Goal: Task Accomplishment & Management: Manage account settings

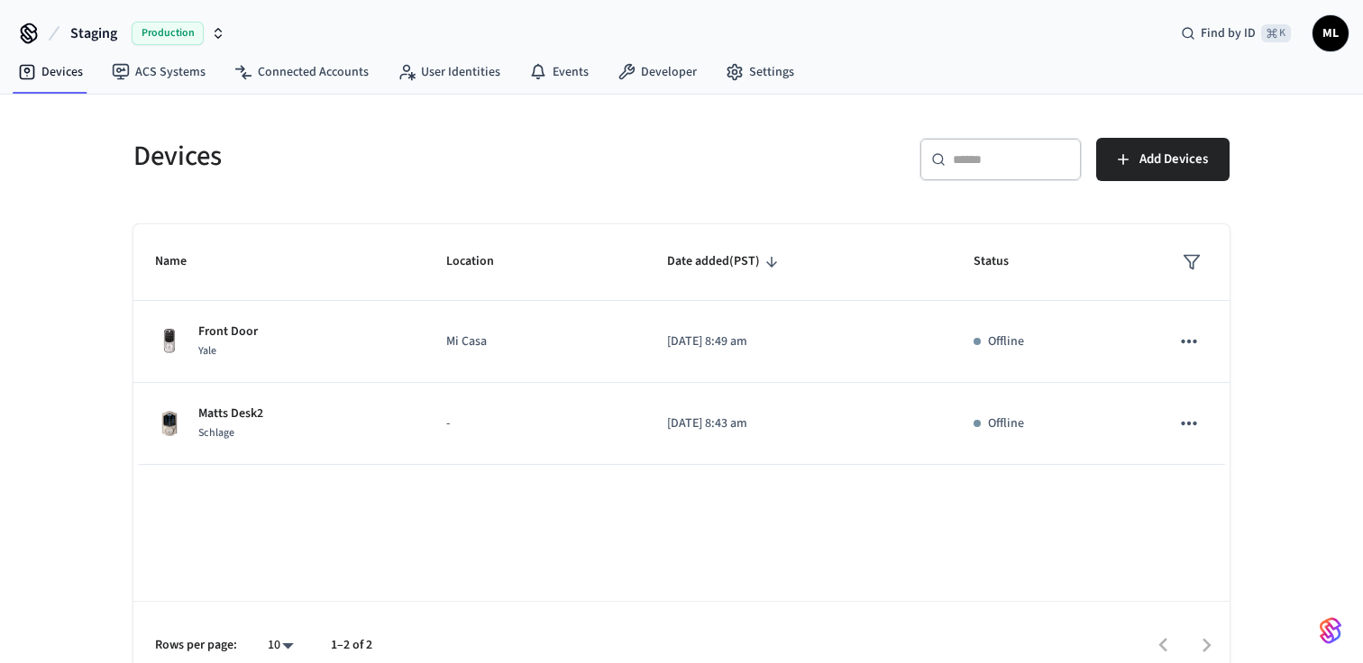
click at [182, 32] on span "Production" at bounding box center [168, 33] width 72 height 23
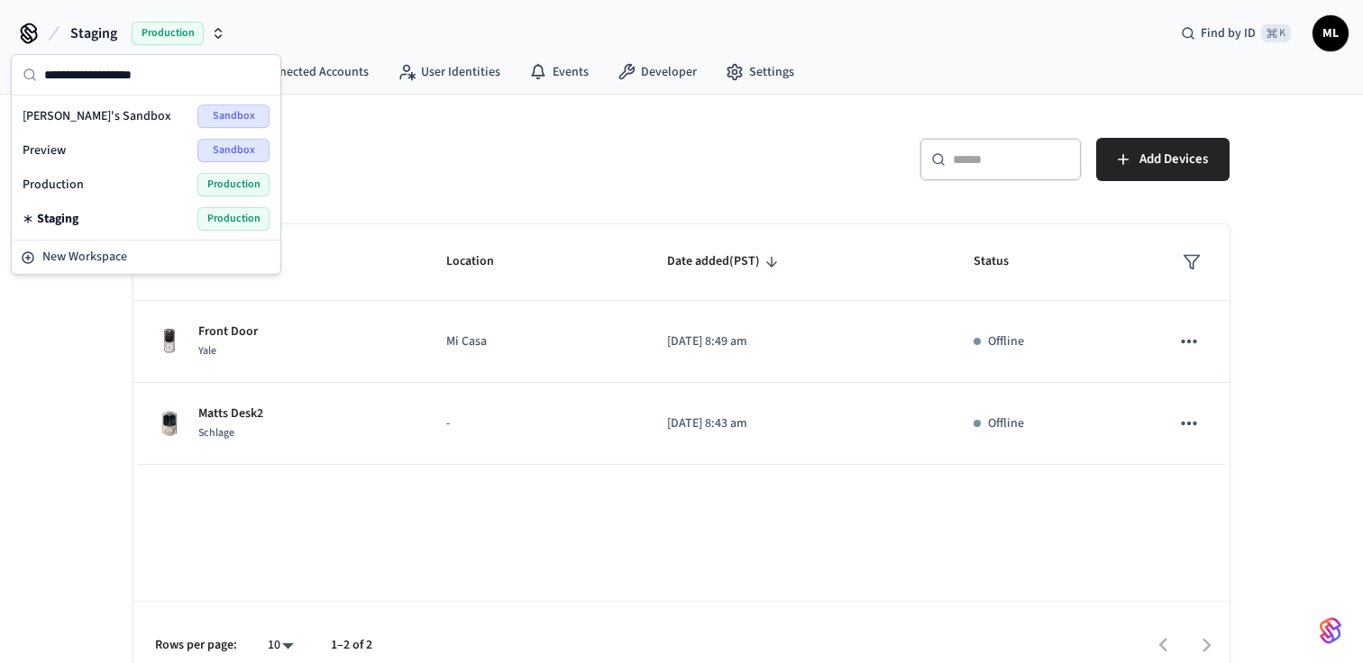
click at [61, 187] on span "Production" at bounding box center [53, 185] width 61 height 18
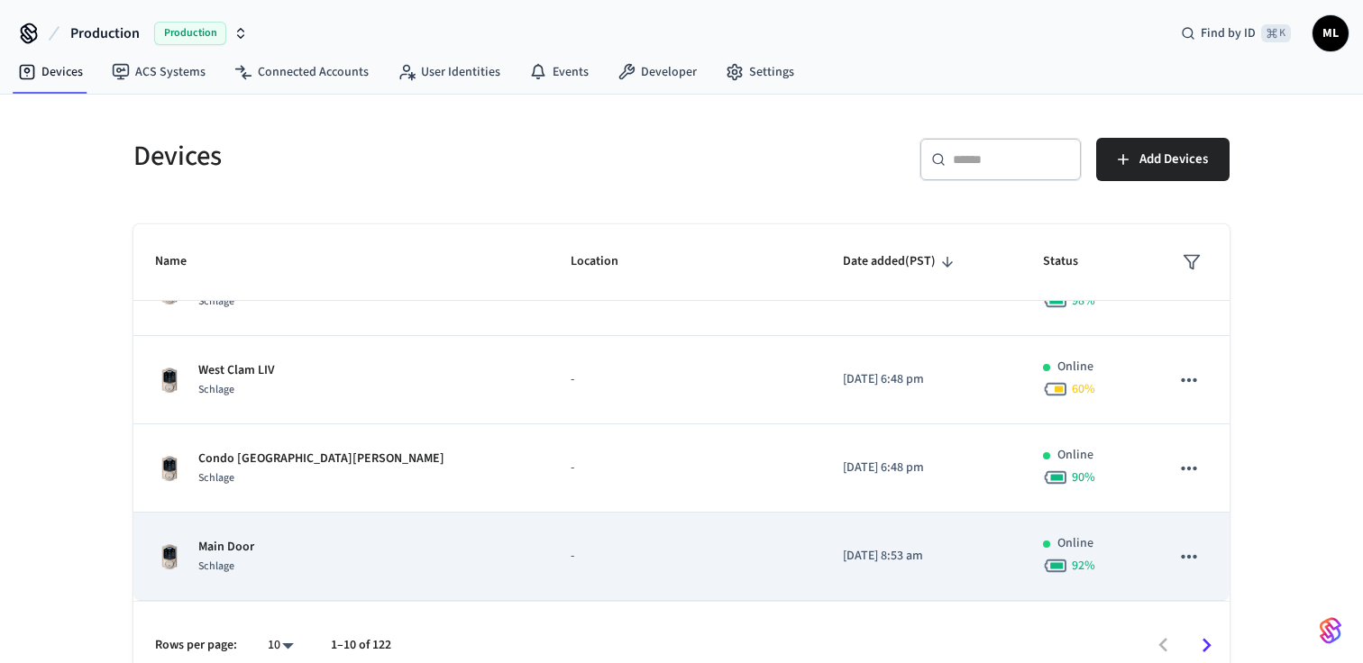
scroll to position [25, 0]
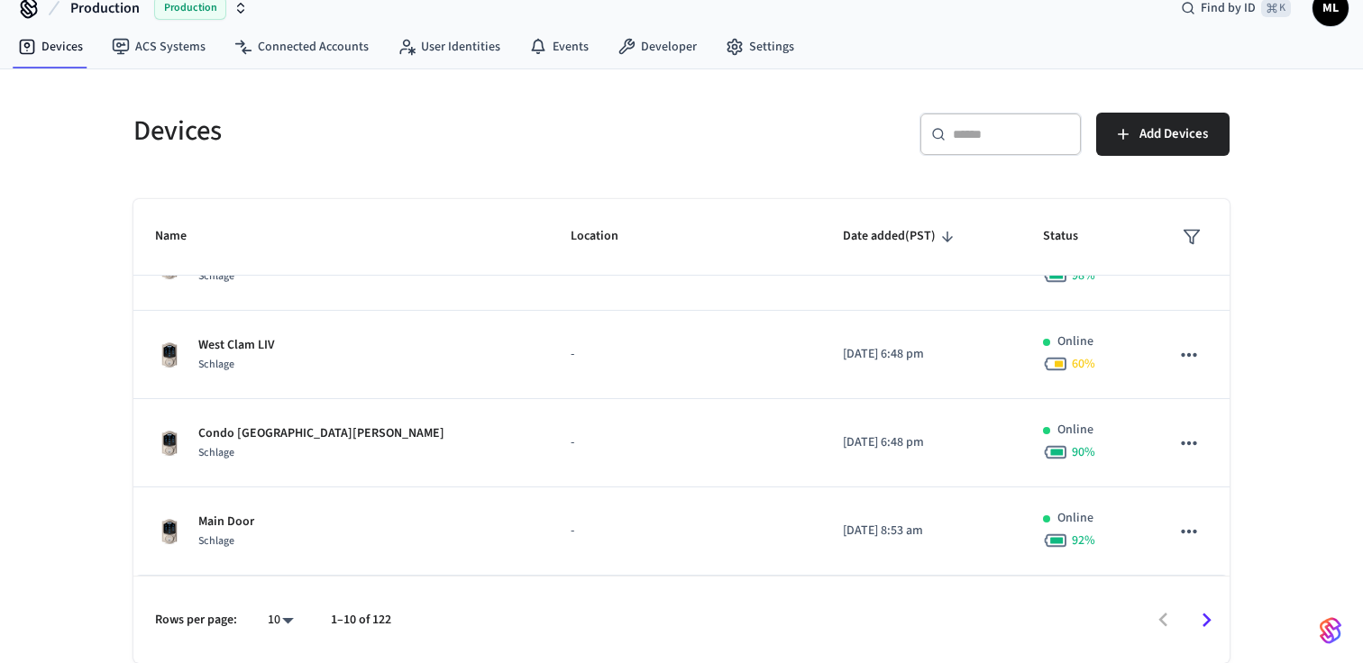
click at [295, 615] on body "Production Production Find by ID ⌘ K ML Devices ACS Systems Connected Accounts …" at bounding box center [681, 319] width 1363 height 688
click at [279, 613] on li "All" at bounding box center [274, 611] width 48 height 48
type input "**"
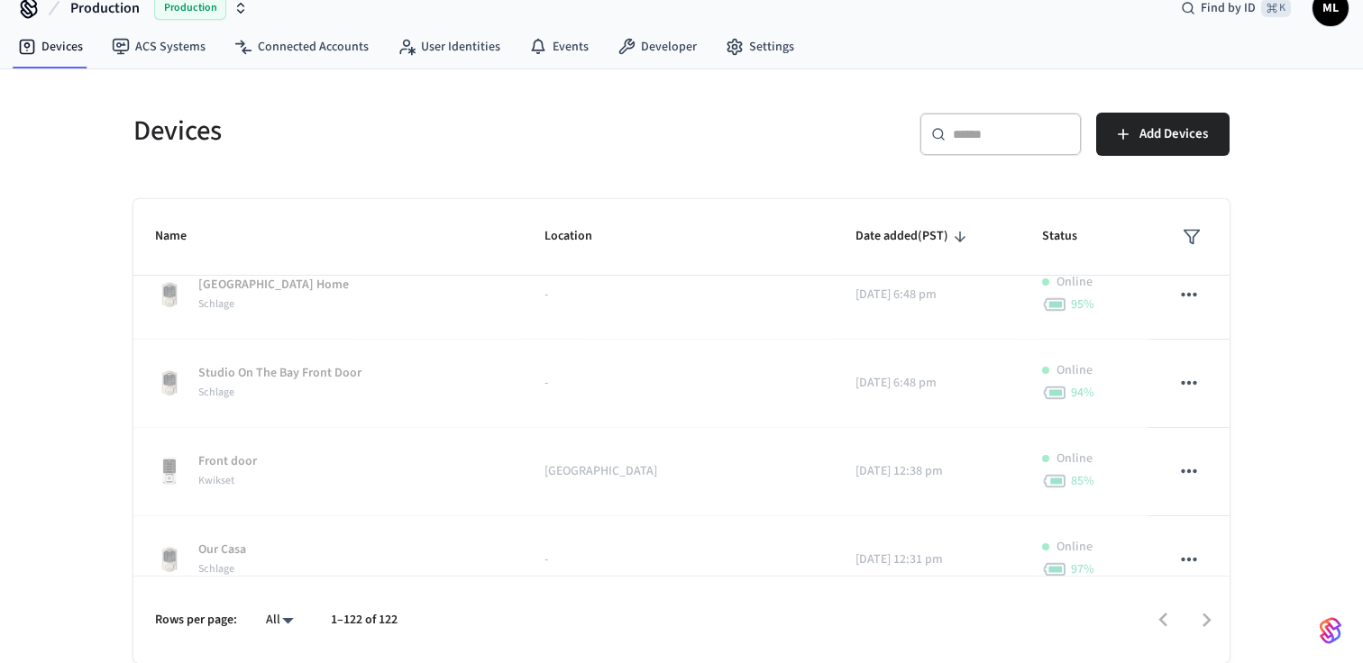
scroll to position [10331, 0]
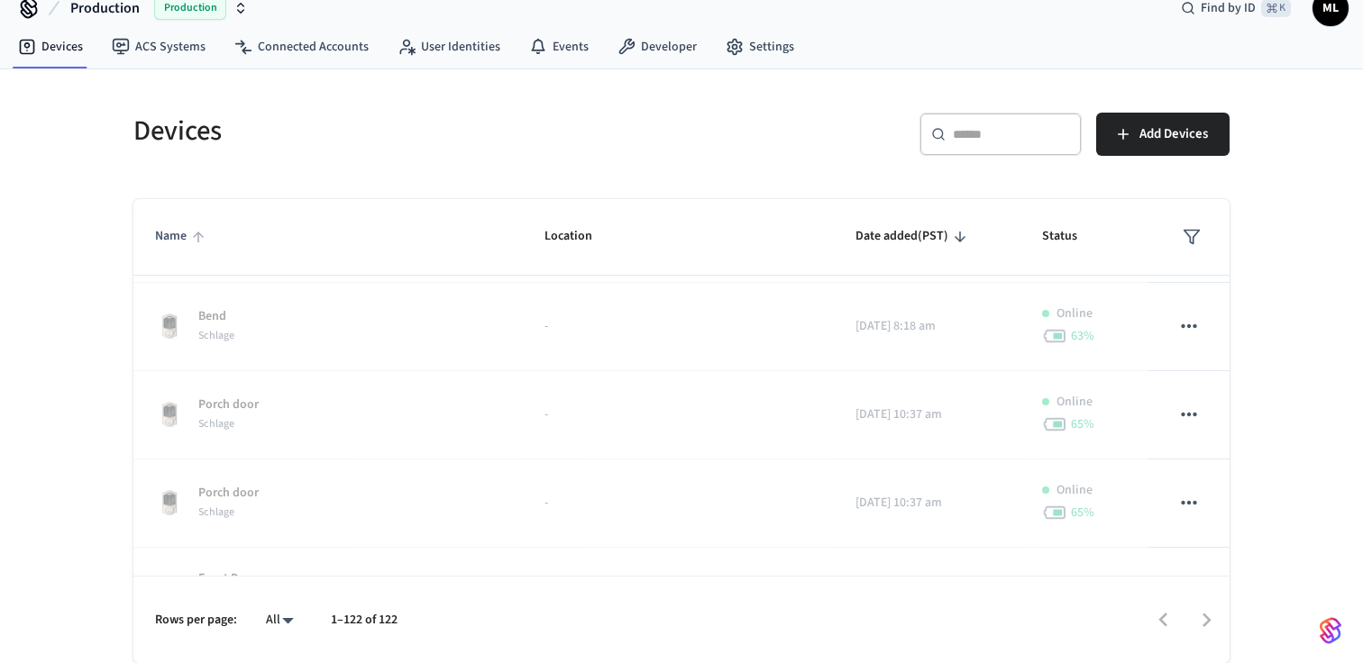
click at [171, 233] on span "Name" at bounding box center [182, 237] width 55 height 28
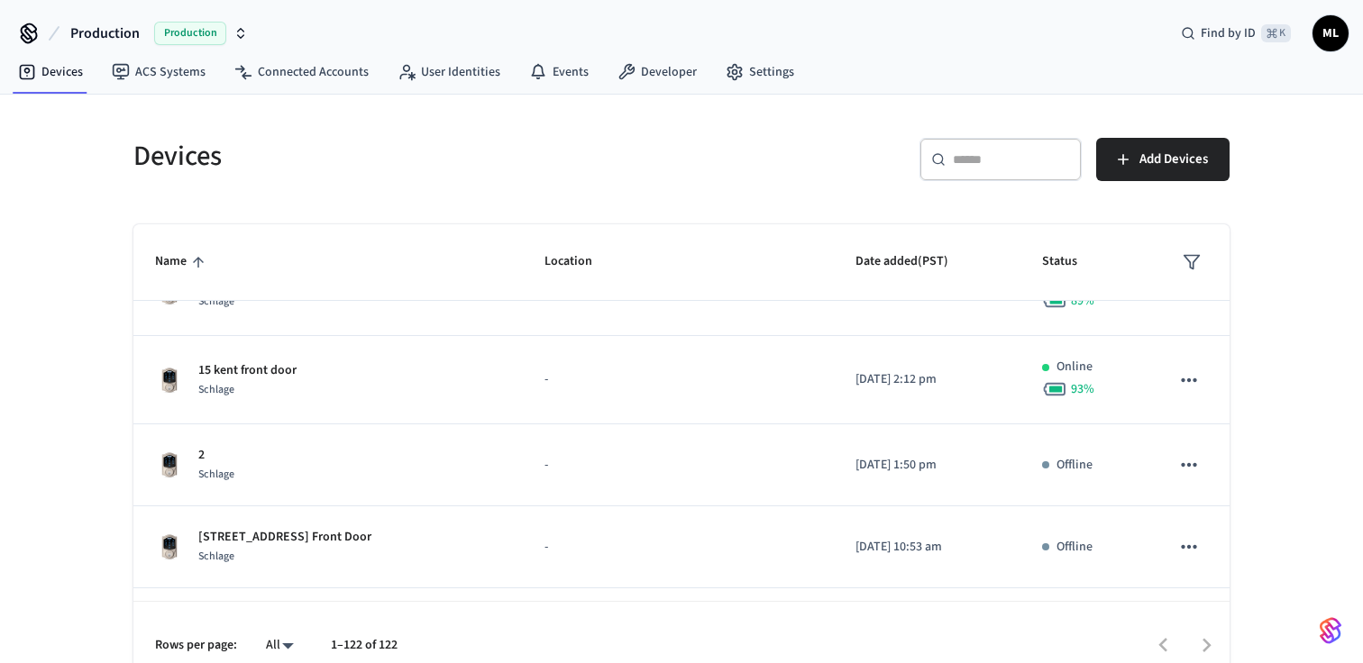
scroll to position [0, 0]
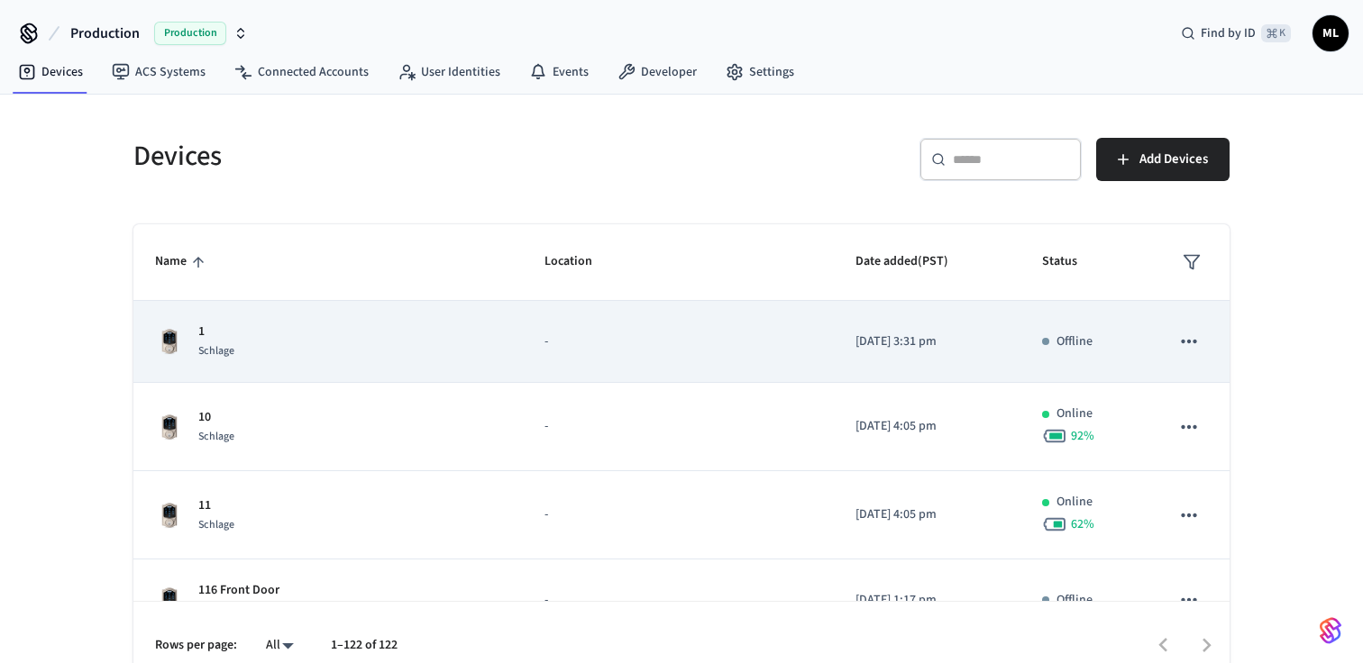
click at [353, 351] on div "1 Schlage" at bounding box center [328, 342] width 346 height 38
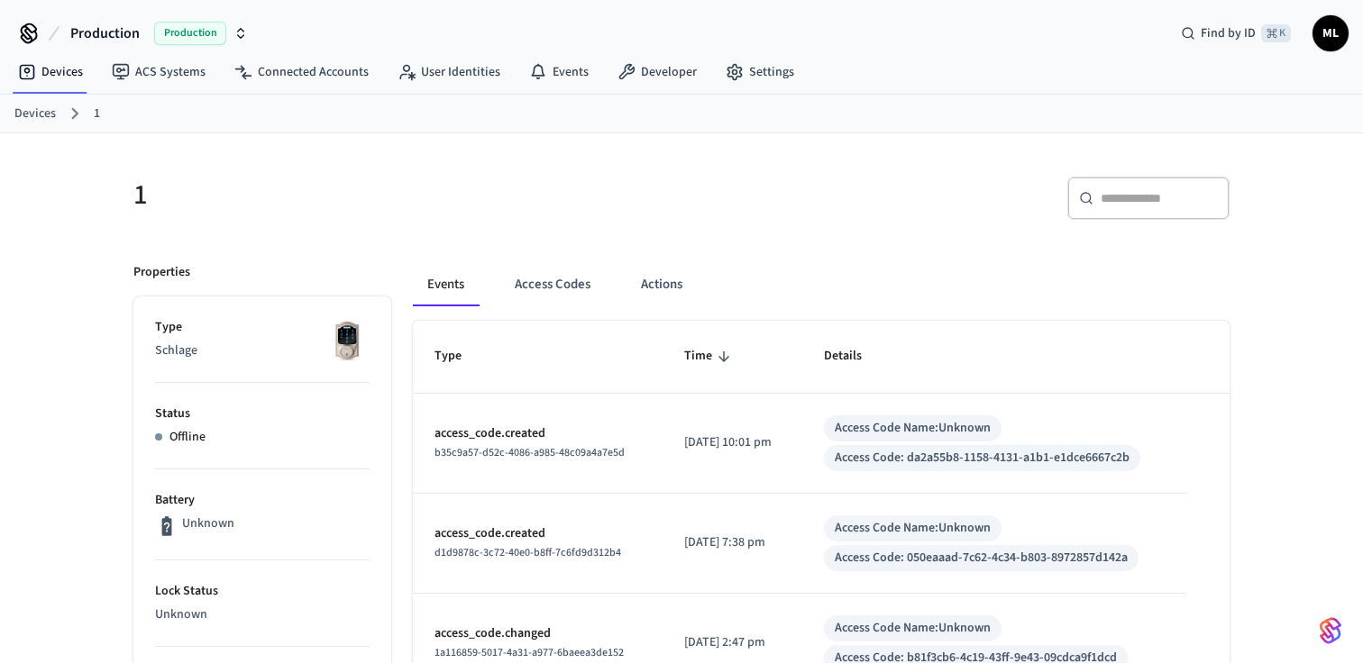
scroll to position [1, 0]
click at [556, 294] on button "Access Codes" at bounding box center [552, 283] width 105 height 43
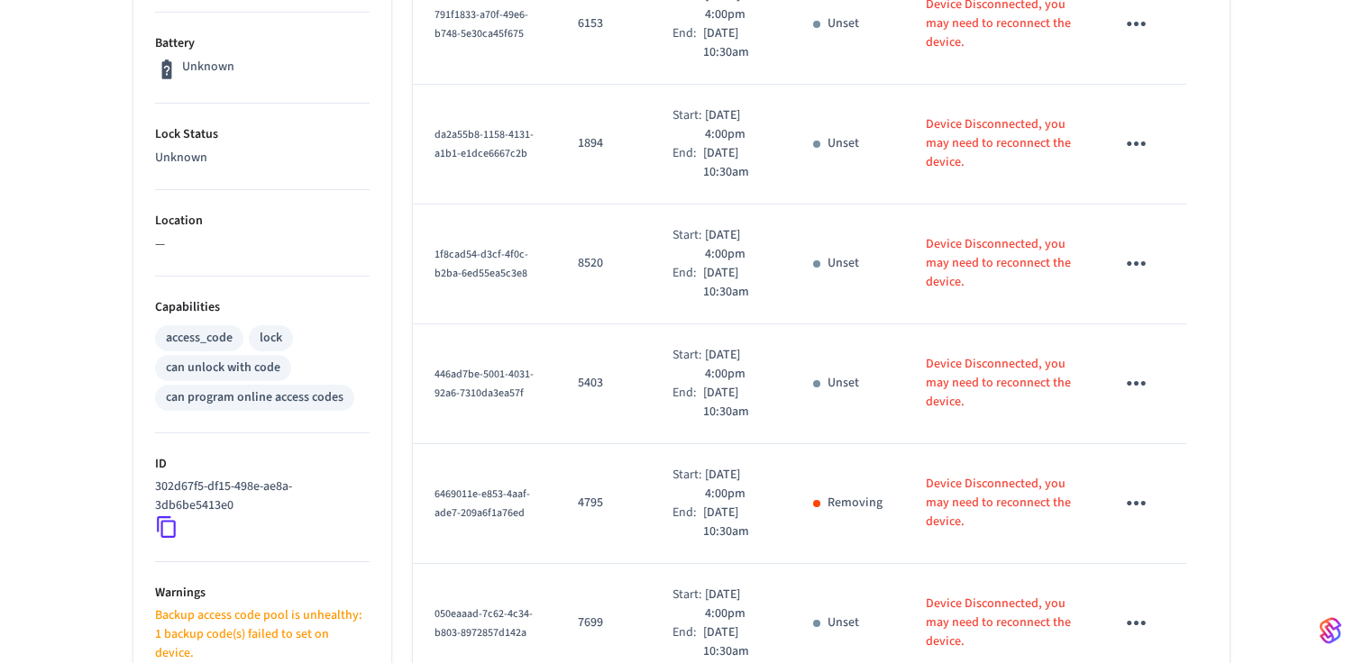
scroll to position [0, 0]
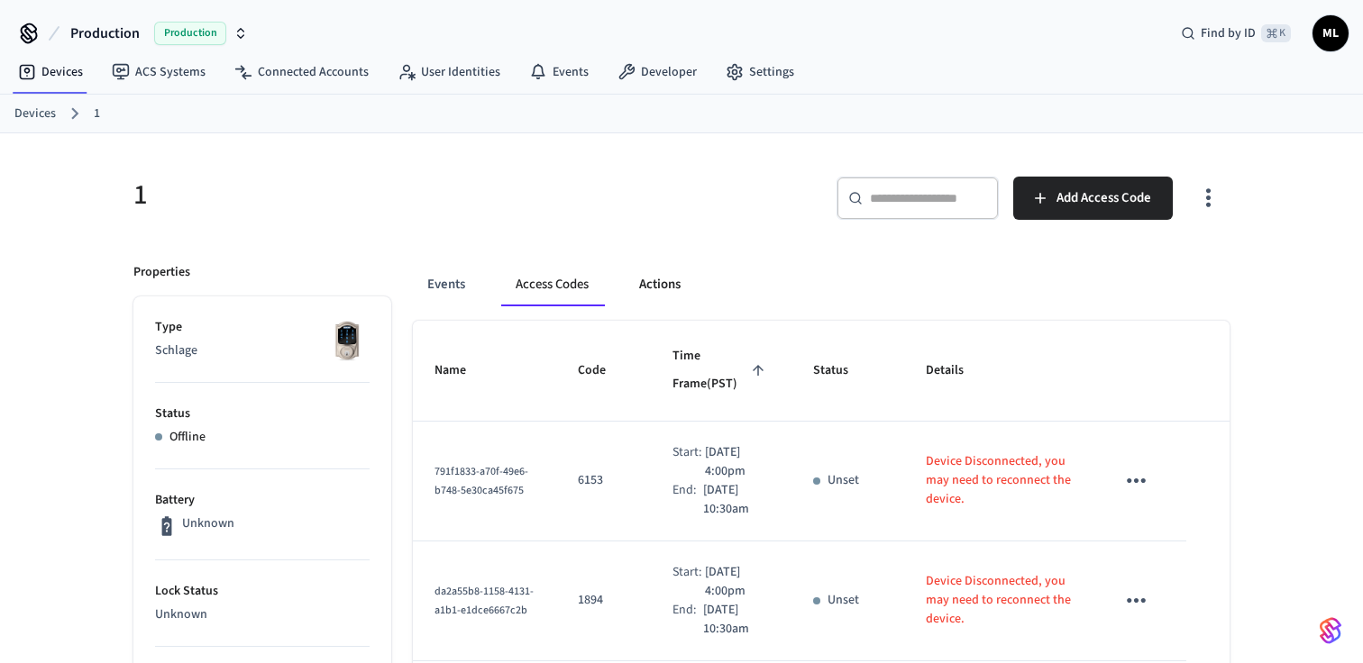
click at [653, 283] on button "Actions" at bounding box center [659, 284] width 70 height 43
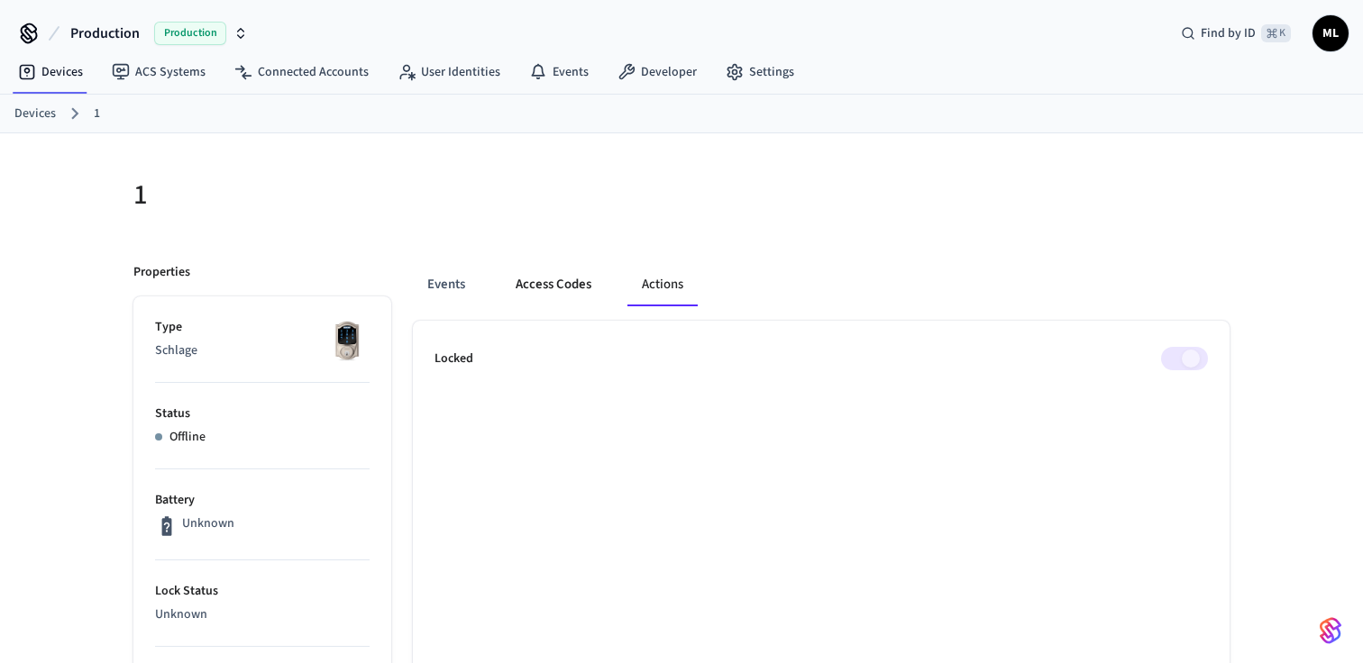
click at [554, 284] on button "Access Codes" at bounding box center [553, 284] width 105 height 43
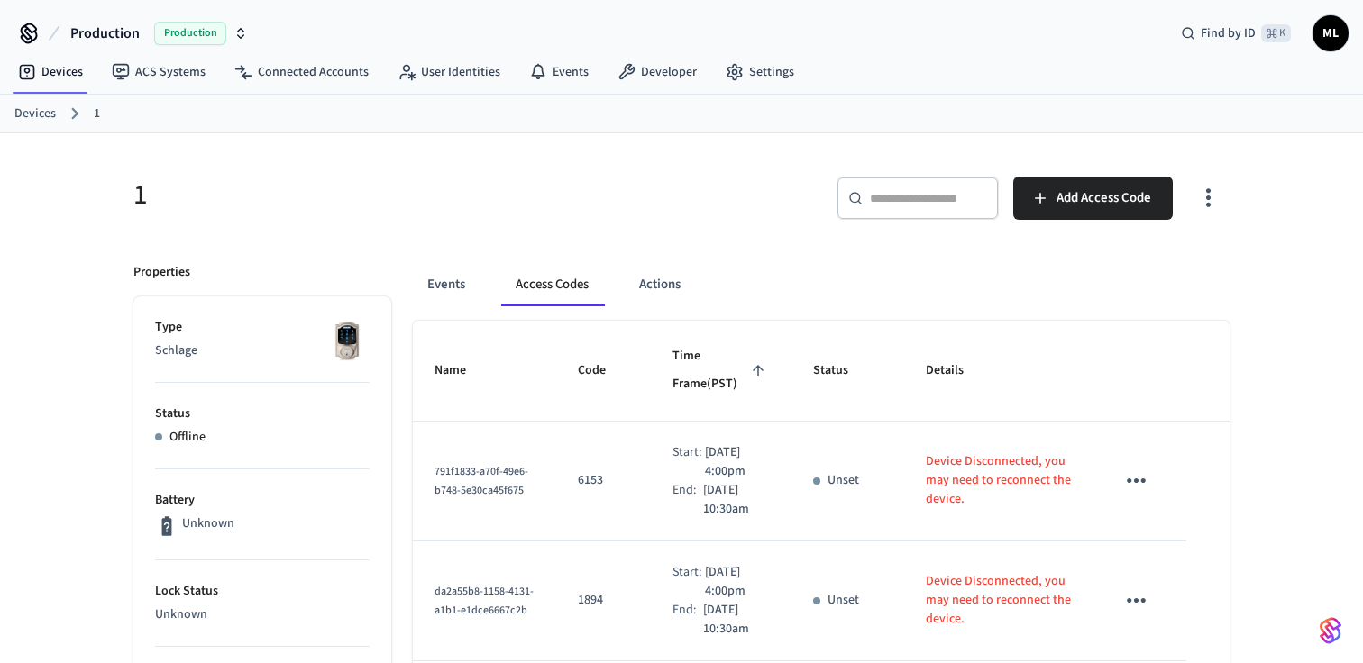
click at [689, 371] on span "Time Frame (PST)" at bounding box center [720, 370] width 97 height 57
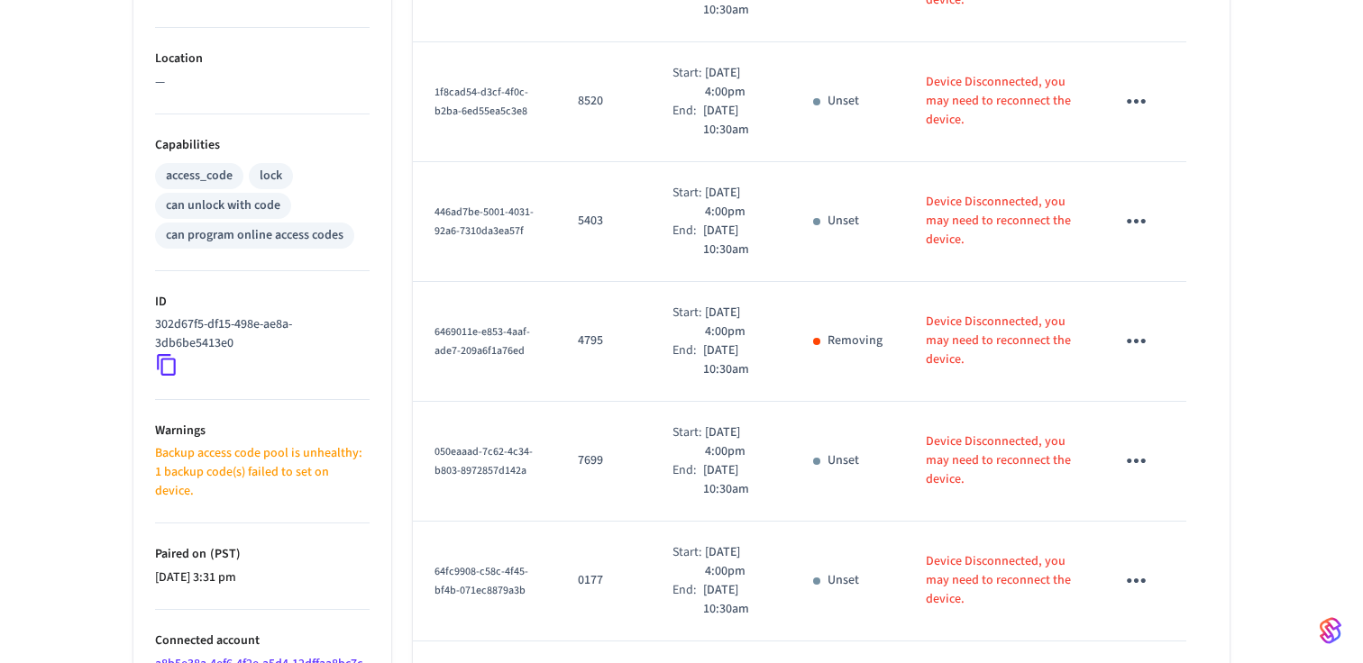
scroll to position [1044, 0]
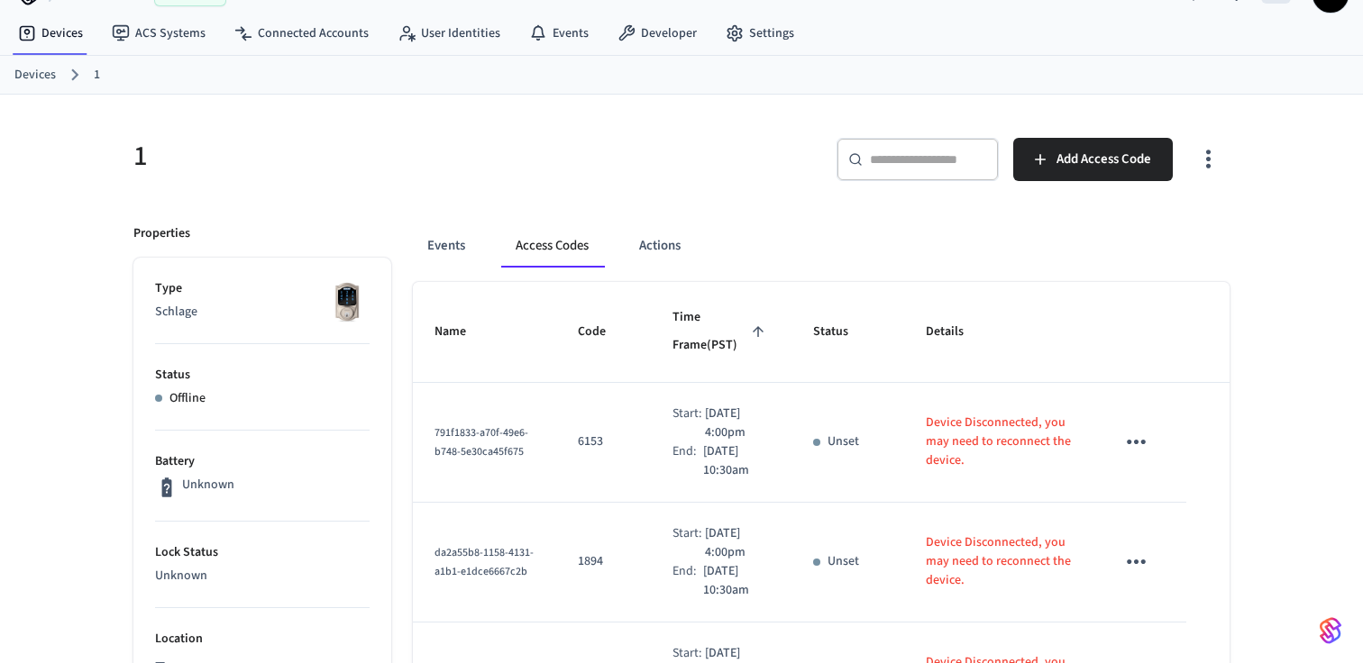
scroll to position [0, 0]
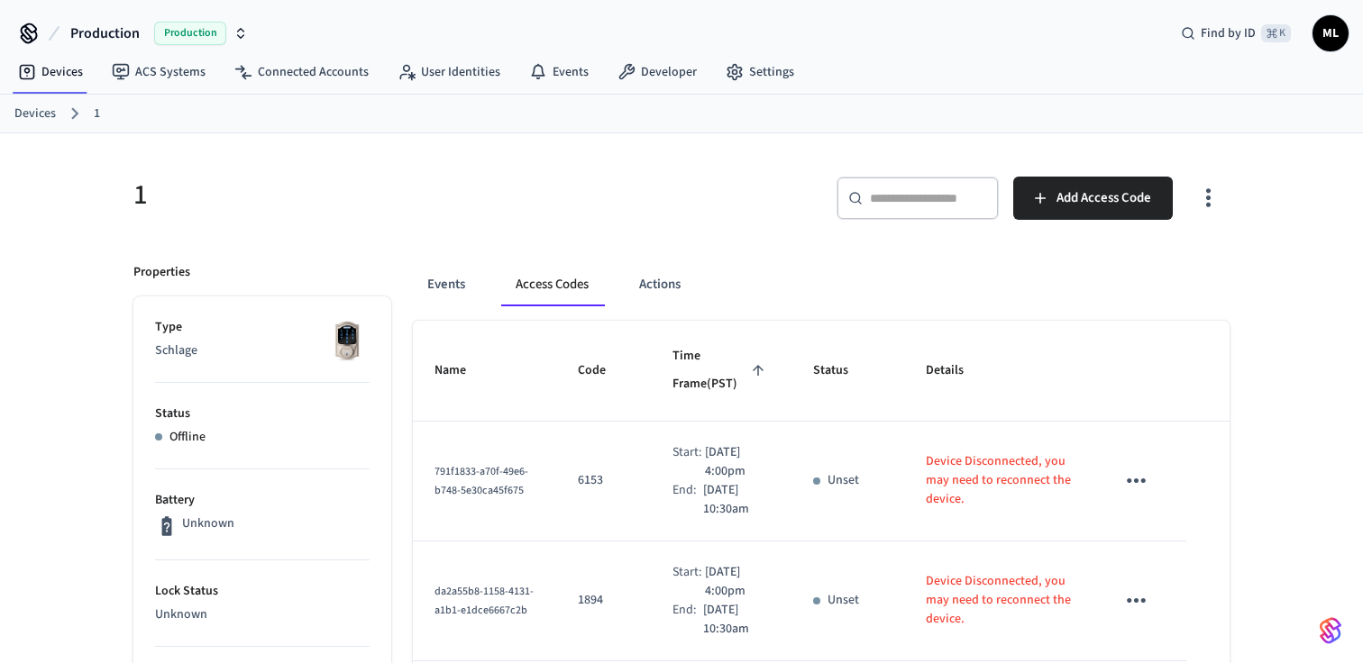
click at [693, 192] on div "​ ​ Add Access Code" at bounding box center [960, 206] width 537 height 58
click at [727, 67] on icon at bounding box center [734, 72] width 14 height 15
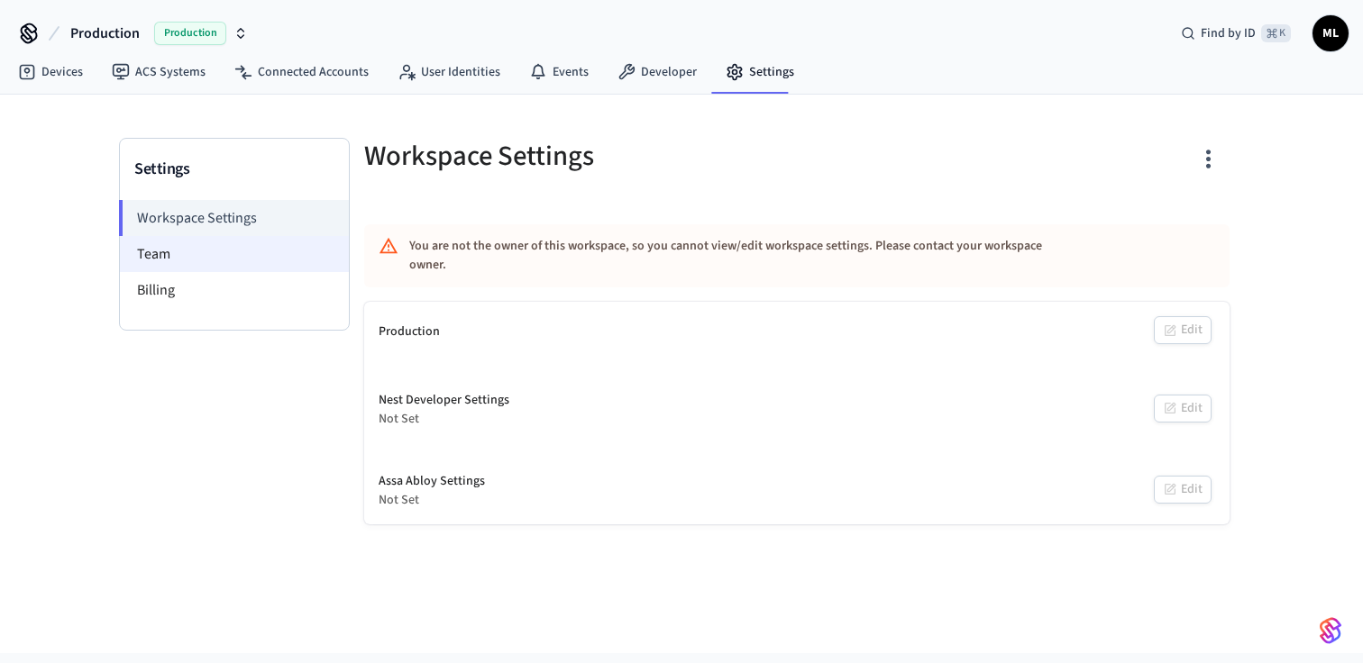
click at [158, 257] on li "Team" at bounding box center [234, 254] width 229 height 36
click at [155, 259] on li "Team" at bounding box center [234, 254] width 229 height 36
click at [171, 254] on li "Team" at bounding box center [234, 254] width 229 height 36
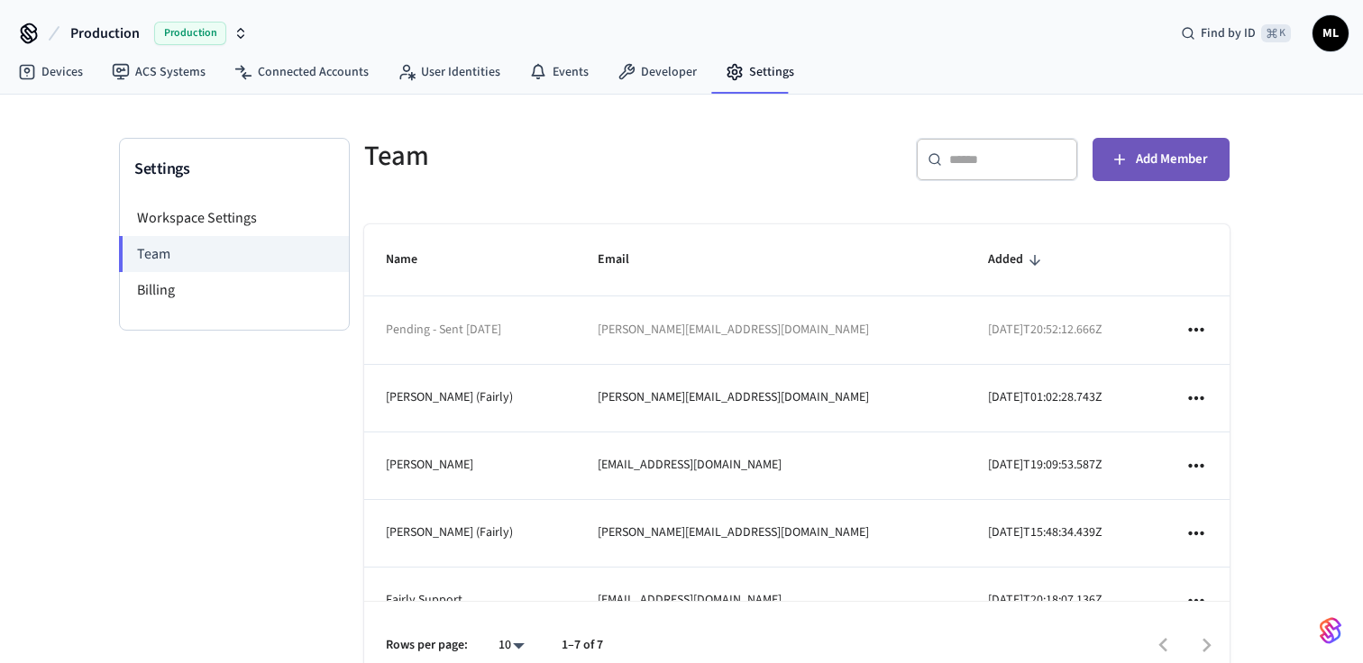
click at [1151, 169] on span "Add Member" at bounding box center [1171, 159] width 72 height 23
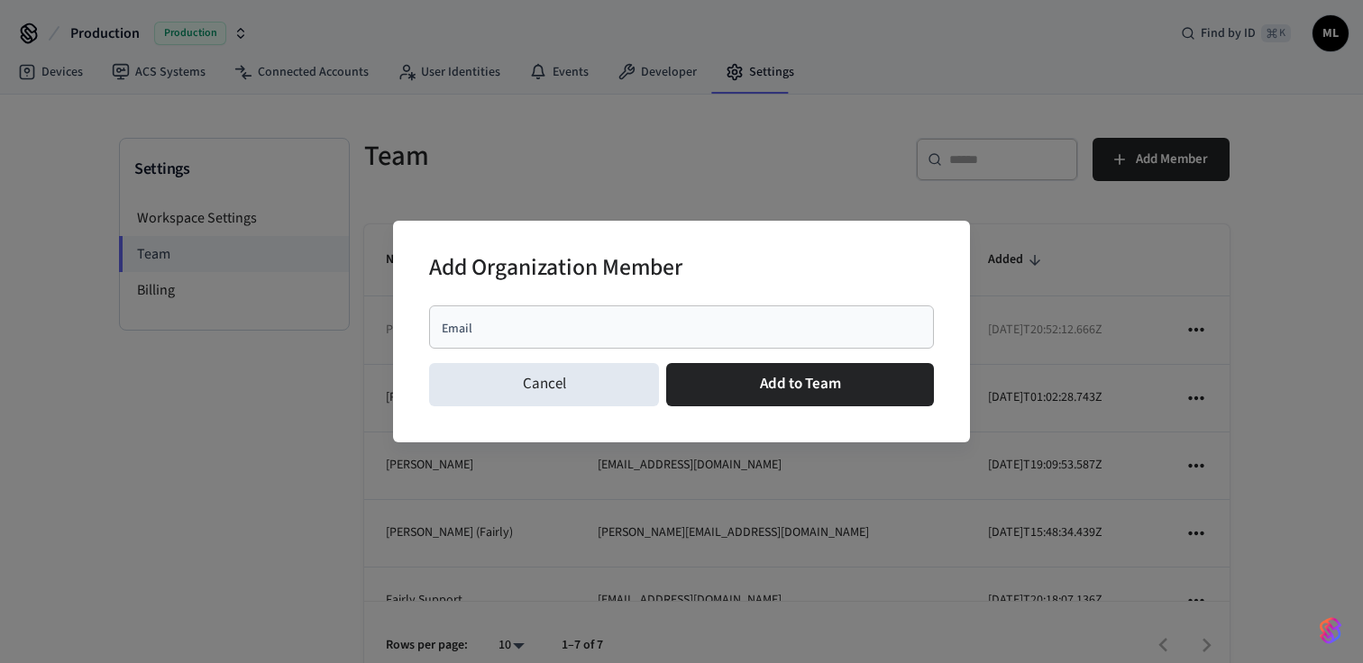
click at [717, 316] on div "Email" at bounding box center [681, 326] width 505 height 43
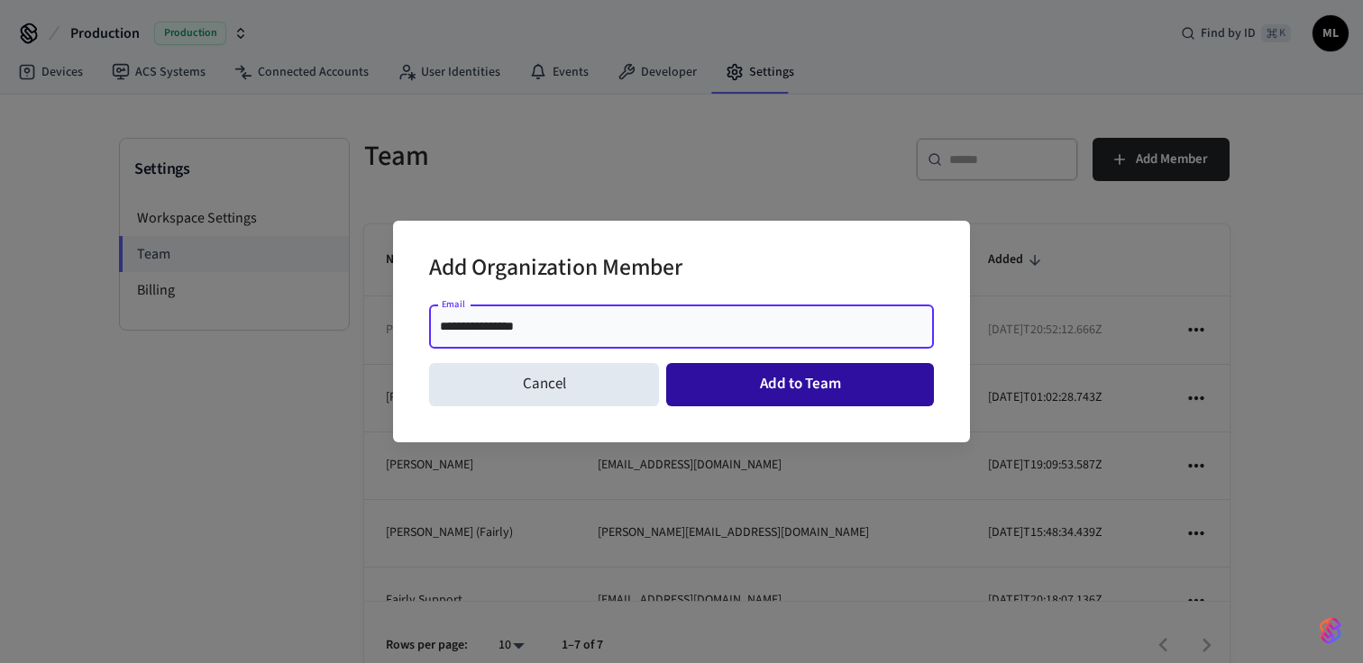
type input "**********"
click at [828, 395] on button "Add to Team" at bounding box center [800, 384] width 268 height 43
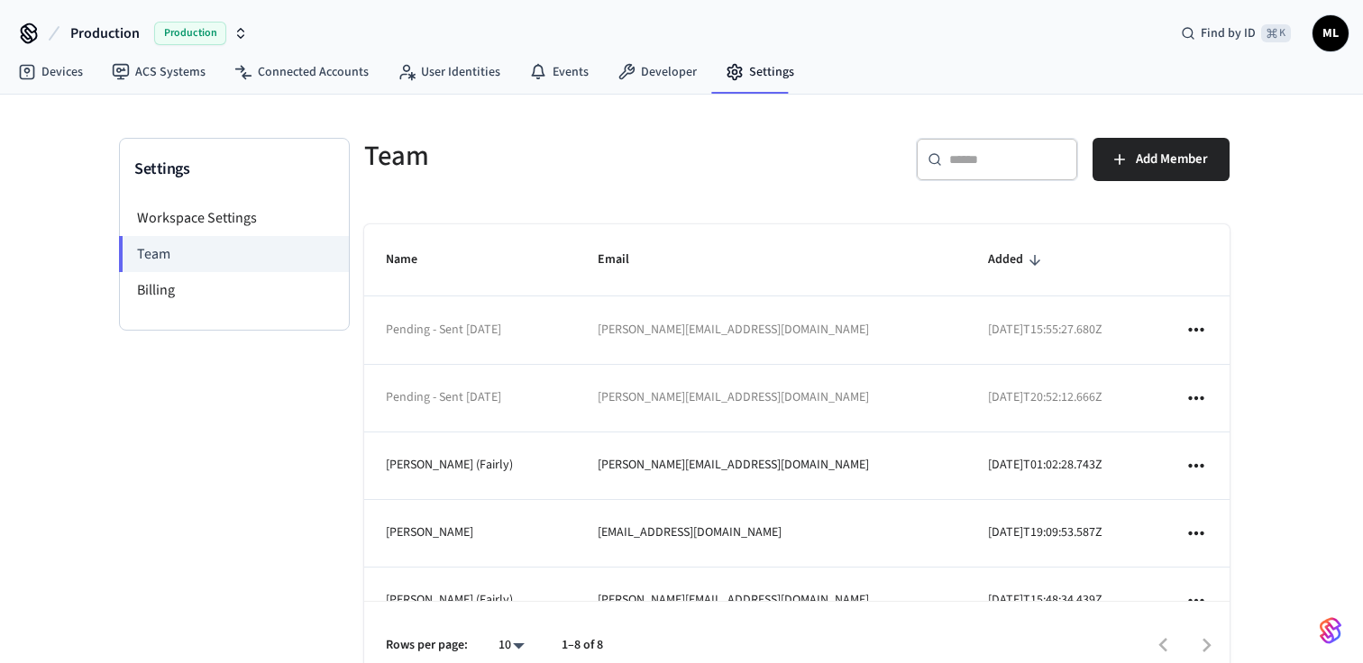
click at [615, 150] on h5 "Team" at bounding box center [575, 156] width 422 height 37
